Goal: Information Seeking & Learning: Learn about a topic

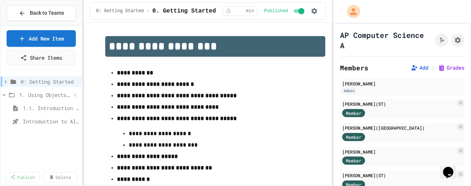
click at [7, 96] on icon at bounding box center [4, 95] width 7 height 7
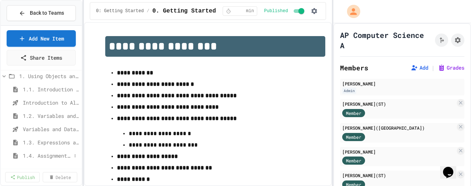
scroll to position [17, 0]
click at [43, 103] on span "Introduction to Algorithms, Programming, and Compilers" at bounding box center [47, 104] width 49 height 8
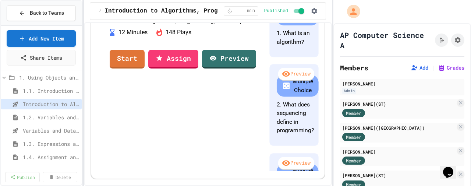
scroll to position [176, 0]
click at [144, 68] on link "Start" at bounding box center [127, 58] width 35 height 20
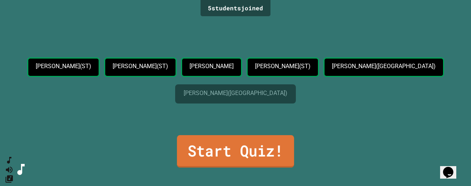
click at [240, 148] on link "Start Quiz!" at bounding box center [235, 151] width 117 height 32
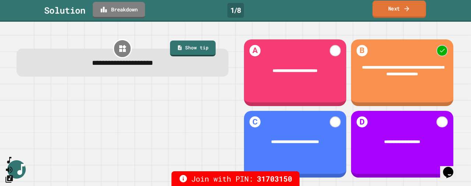
click at [396, 9] on link "Next" at bounding box center [399, 9] width 53 height 17
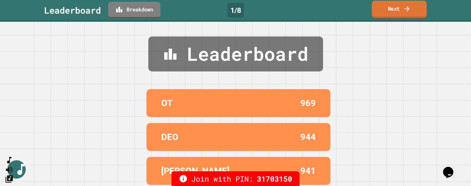
click at [396, 8] on link "Next" at bounding box center [399, 9] width 55 height 17
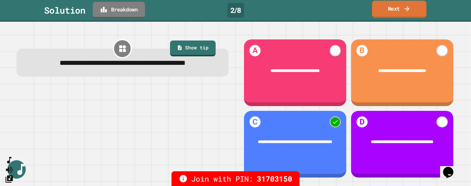
click at [393, 4] on link "Next" at bounding box center [399, 9] width 54 height 17
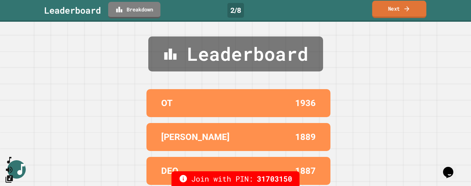
click at [392, 5] on link "Next" at bounding box center [399, 9] width 54 height 17
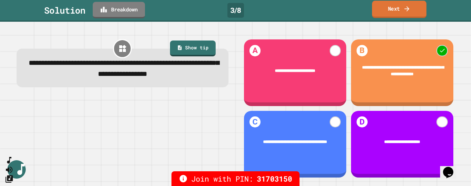
click at [404, 8] on icon at bounding box center [407, 9] width 7 height 8
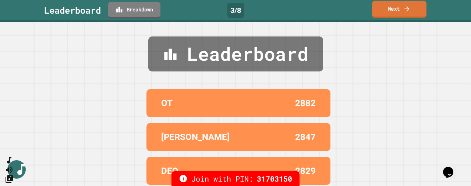
click at [407, 8] on icon at bounding box center [407, 8] width 5 height 5
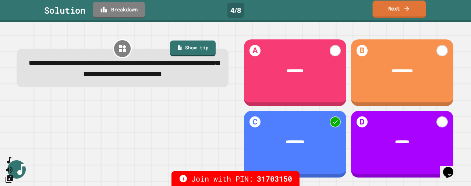
click at [387, 14] on link "Next" at bounding box center [399, 9] width 53 height 17
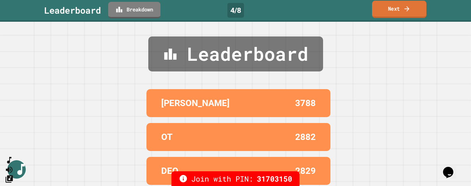
click at [387, 14] on link "Next" at bounding box center [399, 9] width 54 height 17
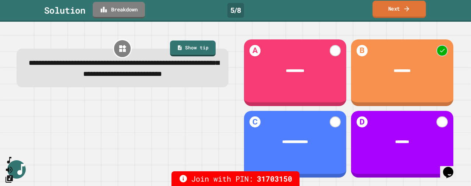
click at [399, 8] on link "Next" at bounding box center [399, 9] width 53 height 17
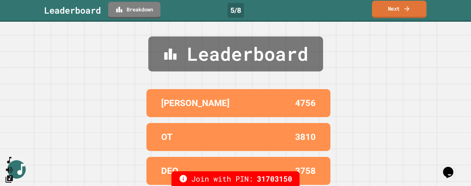
click at [402, 9] on link "Next" at bounding box center [399, 9] width 54 height 17
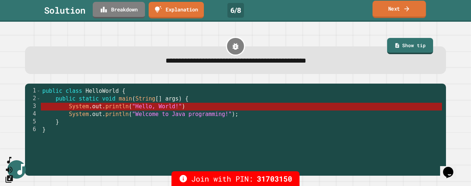
click at [399, 7] on link "Next" at bounding box center [399, 9] width 53 height 17
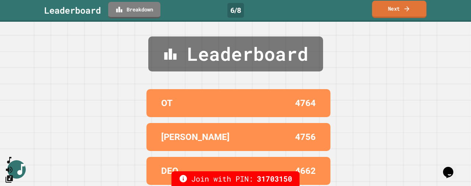
click at [400, 6] on link "Next" at bounding box center [399, 9] width 54 height 17
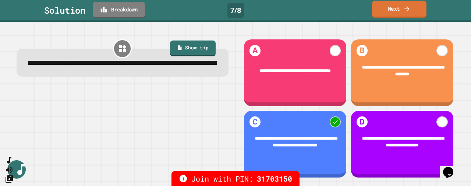
click at [401, 7] on link "Next" at bounding box center [399, 9] width 54 height 17
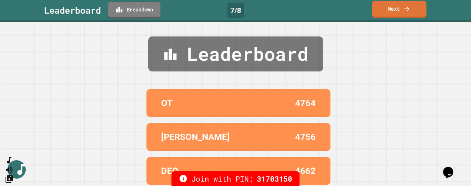
click at [399, 11] on link "Next" at bounding box center [399, 9] width 54 height 17
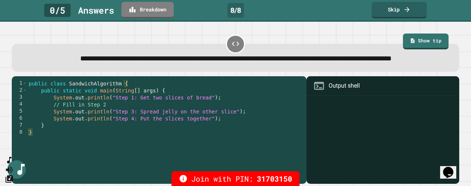
click at [347, 64] on div "**********" at bounding box center [236, 58] width 429 height 11
click at [423, 46] on link "Show tip" at bounding box center [426, 40] width 46 height 17
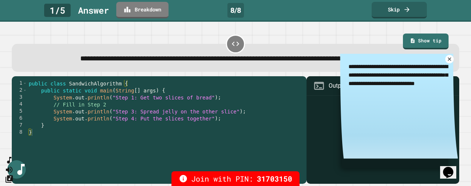
click at [451, 62] on icon at bounding box center [450, 59] width 6 height 6
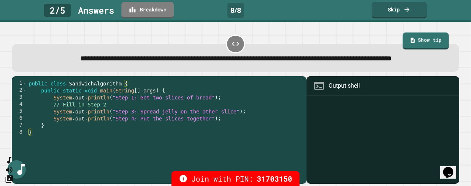
click at [416, 42] on icon at bounding box center [413, 40] width 6 height 6
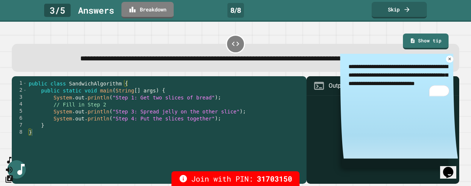
drag, startPoint x: 359, startPoint y: 90, endPoint x: 371, endPoint y: 108, distance: 21.4
click at [371, 105] on textarea "**********" at bounding box center [399, 79] width 118 height 51
type textarea "*"
click at [449, 63] on link at bounding box center [450, 59] width 8 height 8
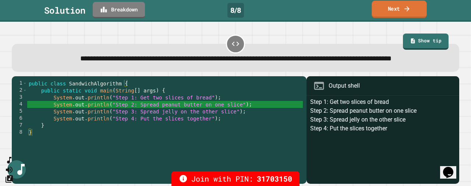
click at [389, 7] on link "Next" at bounding box center [399, 9] width 55 height 17
